Goal: Task Accomplishment & Management: Use online tool/utility

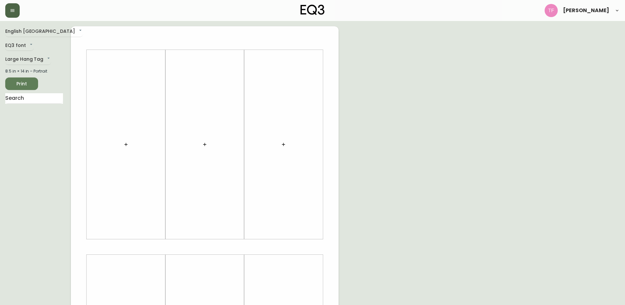
click at [12, 11] on icon "button" at bounding box center [12, 10] width 5 height 5
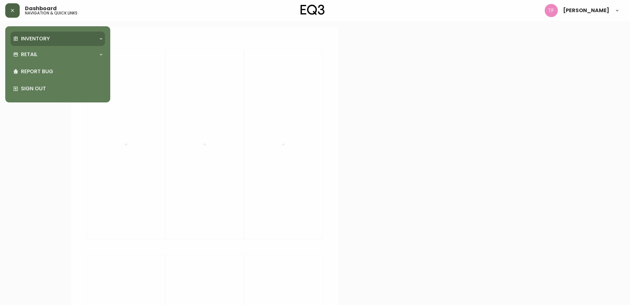
click at [30, 33] on div "Inventory" at bounding box center [57, 38] width 94 height 14
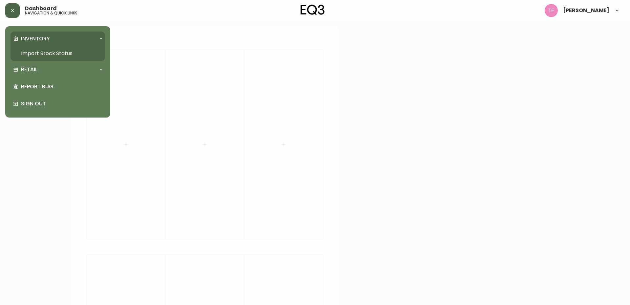
click at [31, 53] on link "Import Stock Status" at bounding box center [57, 53] width 94 height 15
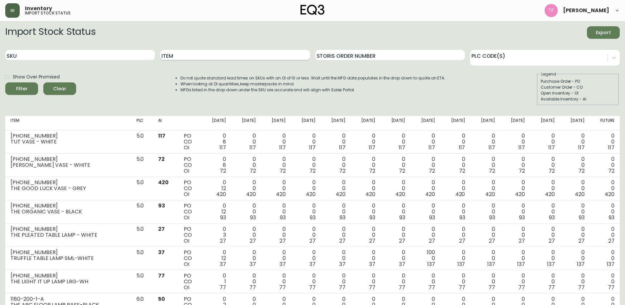
click at [271, 54] on input "Item" at bounding box center [235, 55] width 150 height 10
click at [5, 82] on button "Filter" at bounding box center [21, 88] width 33 height 12
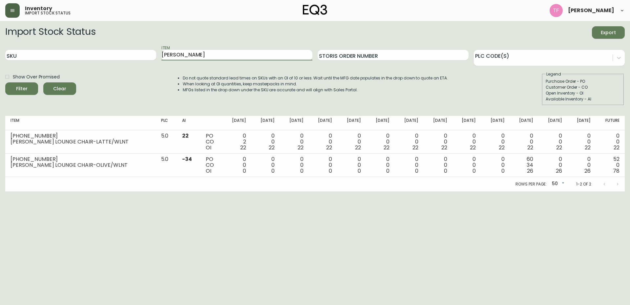
drag, startPoint x: 180, startPoint y: 54, endPoint x: 135, endPoint y: 61, distance: 45.4
click at [135, 61] on div "SKU Item [PERSON_NAME] Storis Order Number PLC Code(s)" at bounding box center [314, 55] width 619 height 21
type input "[PERSON_NAME]"
click at [5, 82] on button "Filter" at bounding box center [21, 88] width 33 height 12
